Goal: Use online tool/utility: Utilize a website feature to perform a specific function

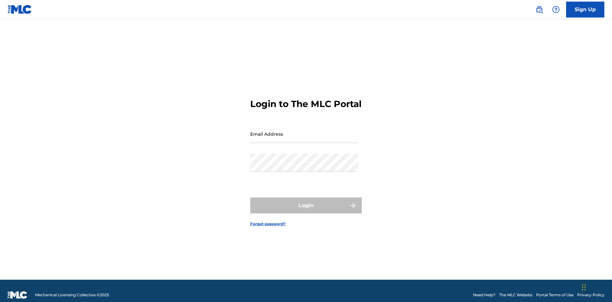
scroll to position [8, 0]
click at [304, 131] on input "Email Address" at bounding box center [304, 134] width 108 height 18
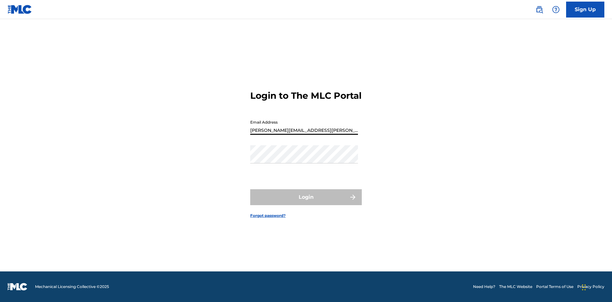
type input "Krystal.Ribble@themlc.com"
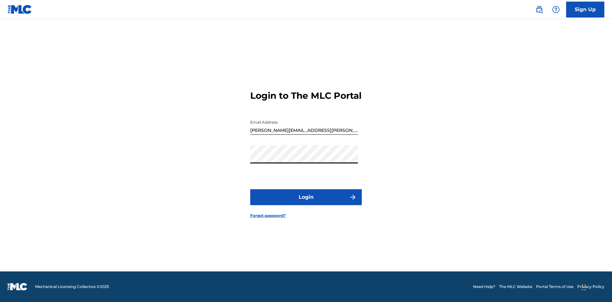
click at [306, 203] on button "Login" at bounding box center [306, 197] width 112 height 16
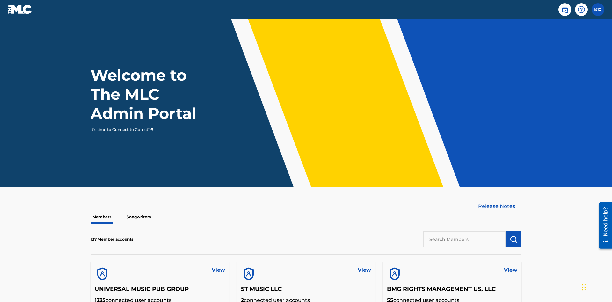
click at [464, 231] on input "text" at bounding box center [464, 239] width 82 height 16
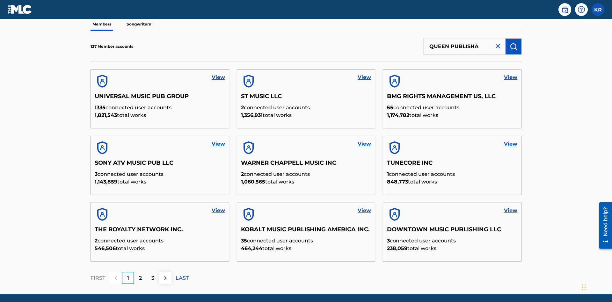
type input "QUEEN PUBLISHA"
click at [513, 43] on img "submit" at bounding box center [514, 47] width 8 height 8
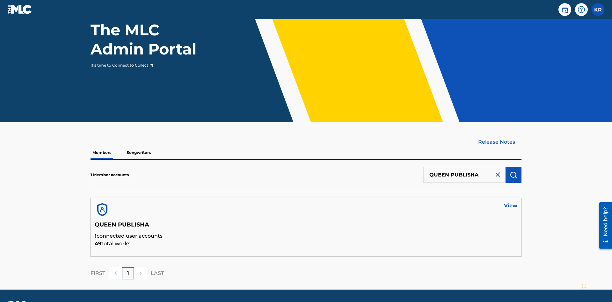
click at [510, 202] on link "View" at bounding box center [510, 206] width 13 height 8
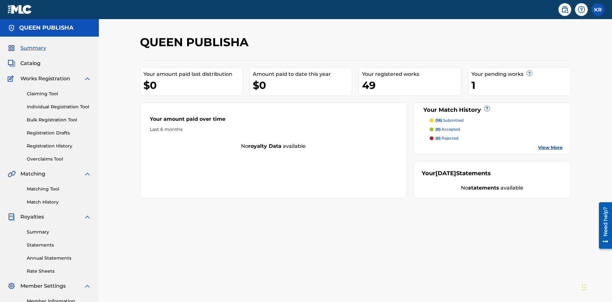
click at [59, 186] on link "Matching Tool" at bounding box center [59, 189] width 64 height 7
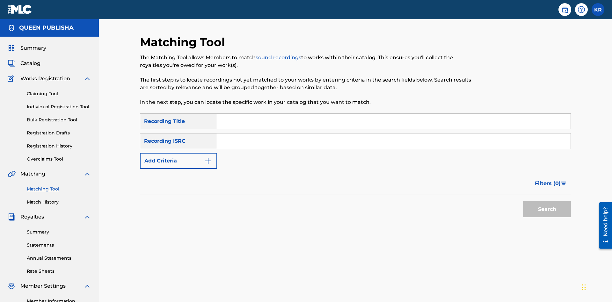
click at [394, 114] on input "Search Form" at bounding box center [393, 121] width 353 height 15
type input "The"
click at [547, 201] on button "Search" at bounding box center [547, 209] width 48 height 16
click at [394, 114] on input "The" at bounding box center [393, 121] width 353 height 15
click at [394, 134] on input "Search Form" at bounding box center [393, 141] width 353 height 15
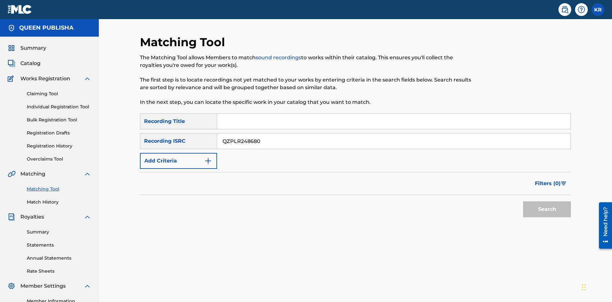
type input "QZPLR2486807"
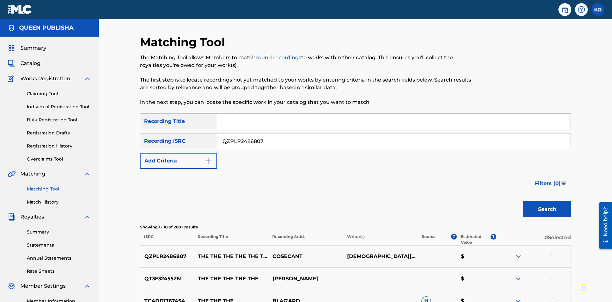
click at [547, 201] on button "Search" at bounding box center [547, 209] width 48 height 16
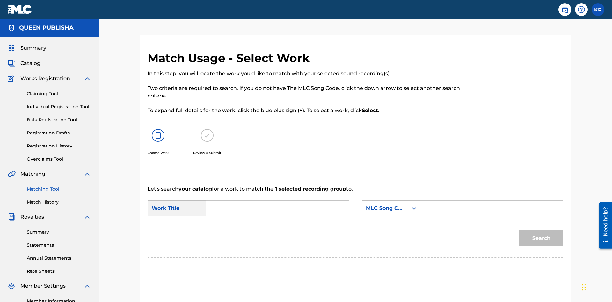
click at [277, 201] on input "Search Form" at bounding box center [277, 208] width 132 height 15
type input "ALL FIELDS FILLED"
click at [491, 201] on input "Search Form" at bounding box center [491, 208] width 132 height 15
type input "FE4B37"
click at [541, 230] on button "Search" at bounding box center [541, 238] width 44 height 16
